Goal: Information Seeking & Learning: Learn about a topic

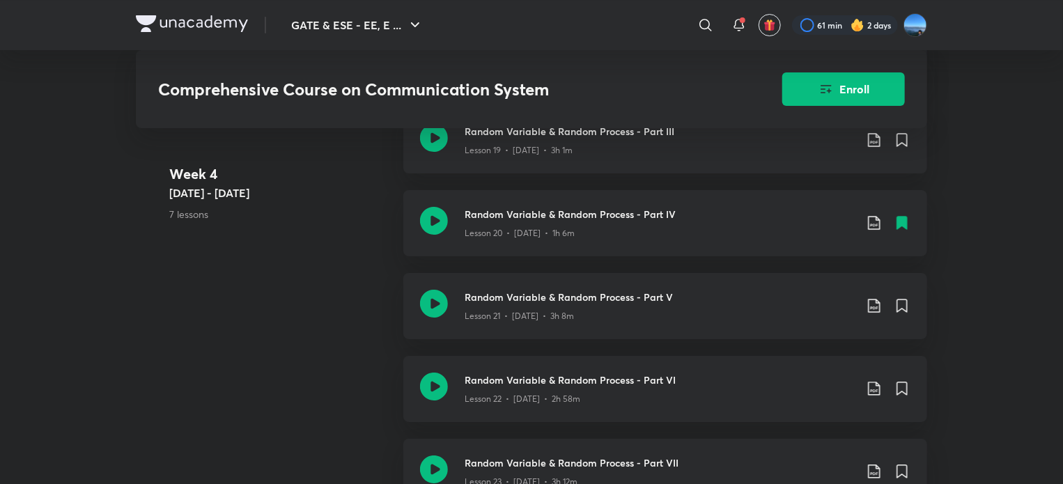
scroll to position [2507, 0]
click at [870, 238] on div "Random Variable & Random Process - Part IV Lesson 20 • [DATE] • 1h 6m" at bounding box center [688, 222] width 446 height 33
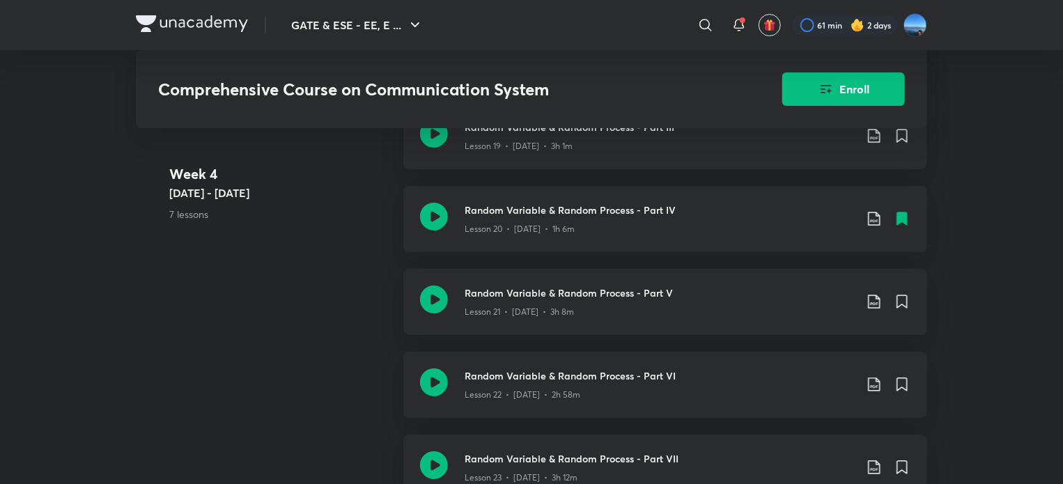
scroll to position [2505, 0]
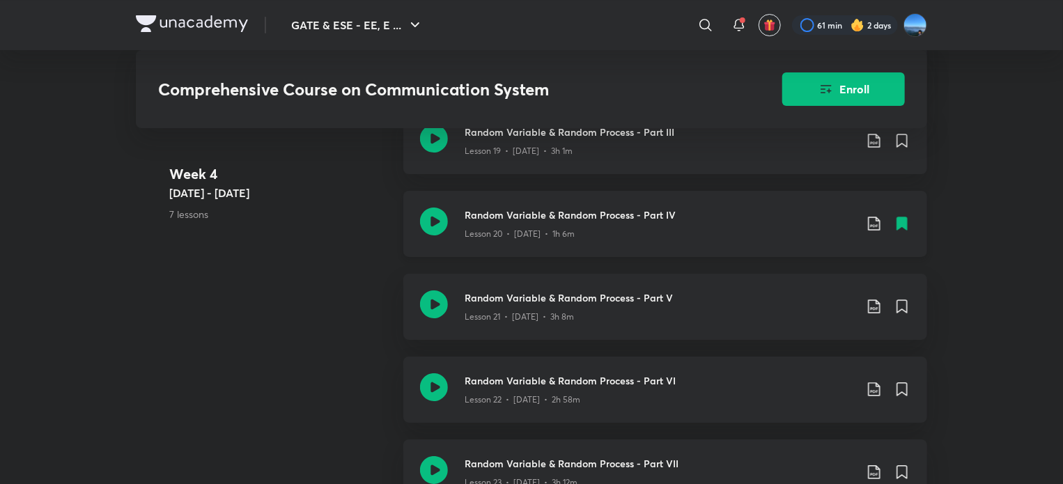
click at [870, 232] on icon at bounding box center [874, 223] width 17 height 17
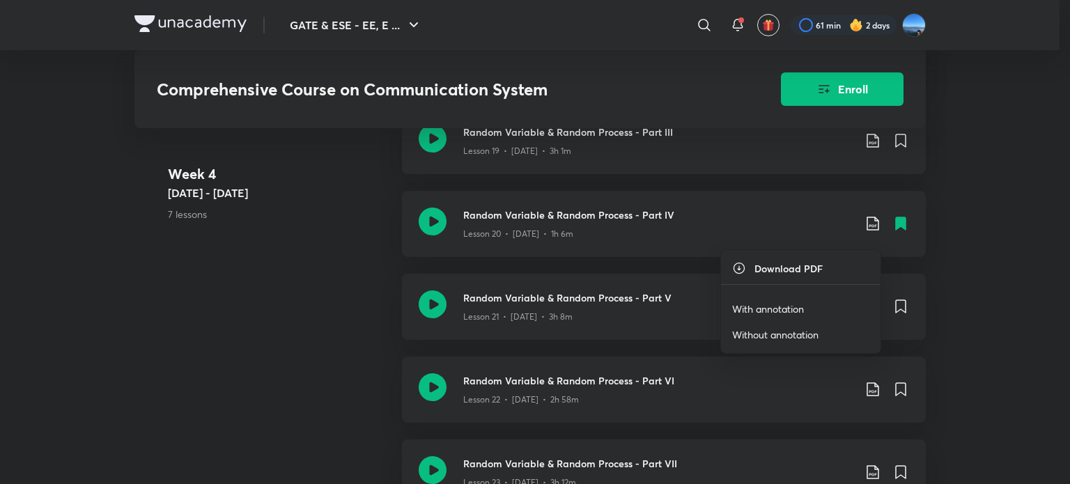
click at [758, 317] on li "With annotation" at bounding box center [801, 309] width 160 height 26
click at [758, 309] on p "With annotation" at bounding box center [768, 309] width 72 height 15
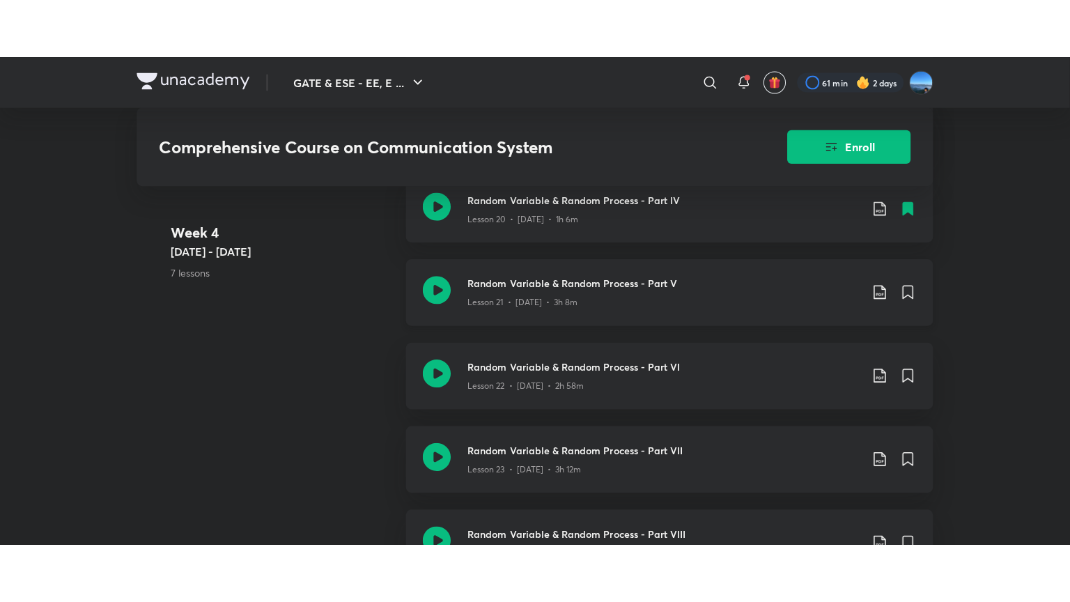
scroll to position [2592, 0]
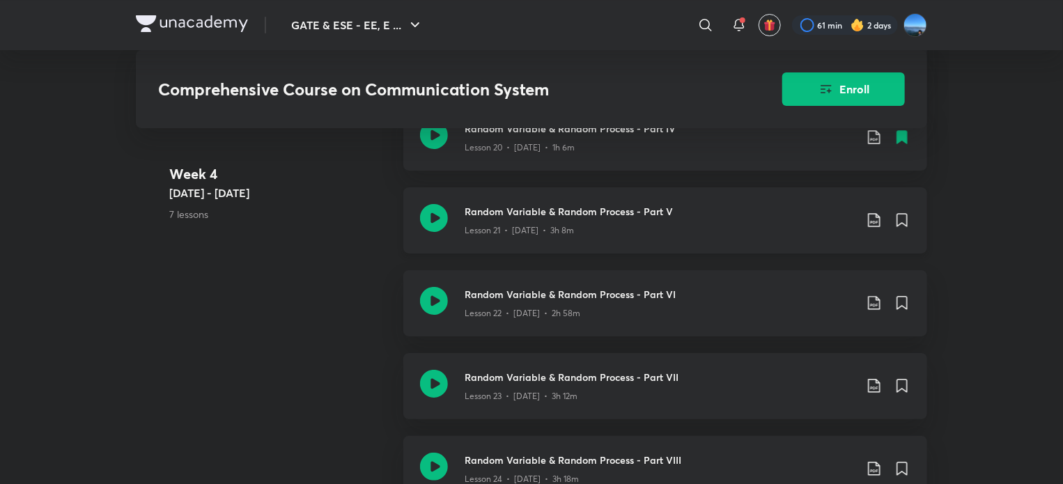
click at [608, 237] on div "Lesson 21 • [DATE] • 3h 8m" at bounding box center [660, 228] width 390 height 18
